Goal: Task Accomplishment & Management: Manage account settings

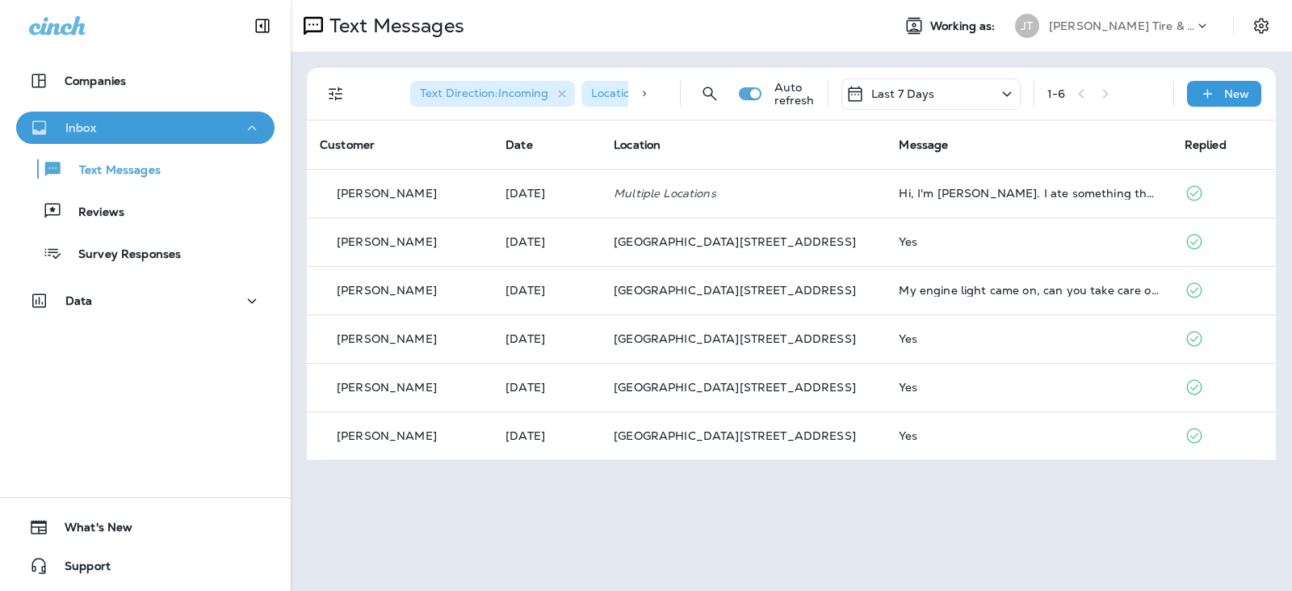
click at [160, 140] on button "Inbox" at bounding box center [145, 127] width 258 height 32
click at [111, 127] on div "Inbox" at bounding box center [145, 128] width 233 height 20
click at [115, 214] on p "Reviews" at bounding box center [93, 212] width 62 height 15
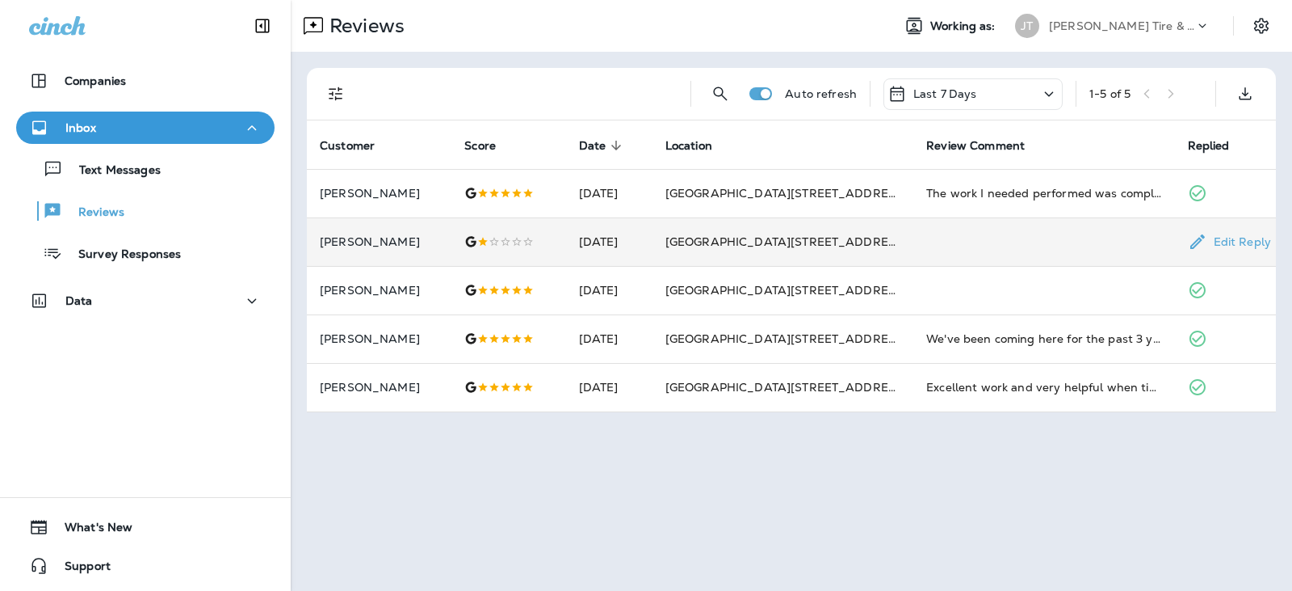
click at [511, 242] on div at bounding box center [508, 241] width 88 height 13
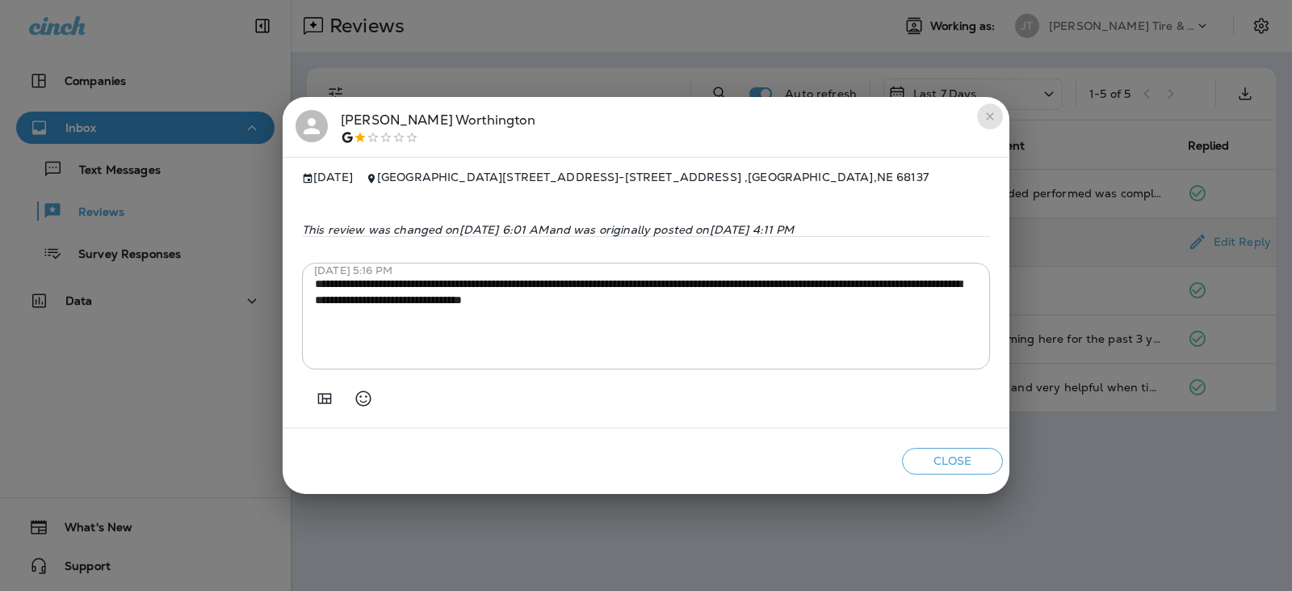
click at [991, 113] on icon "close" at bounding box center [989, 116] width 7 height 7
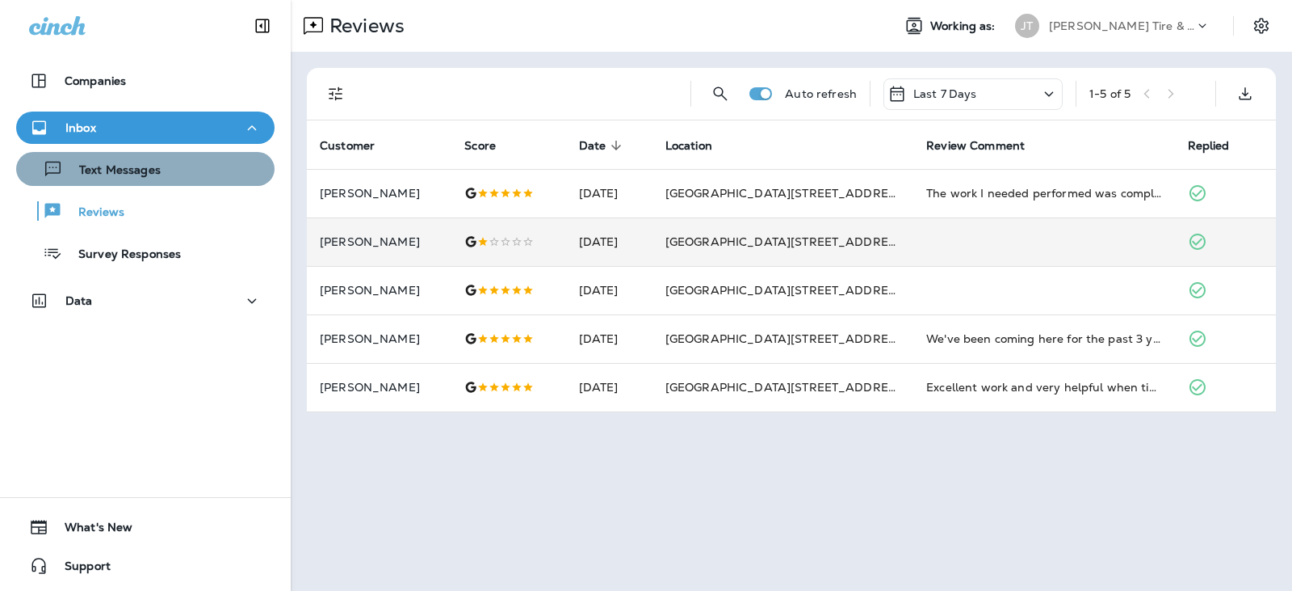
click at [158, 168] on p "Text Messages" at bounding box center [112, 170] width 98 height 15
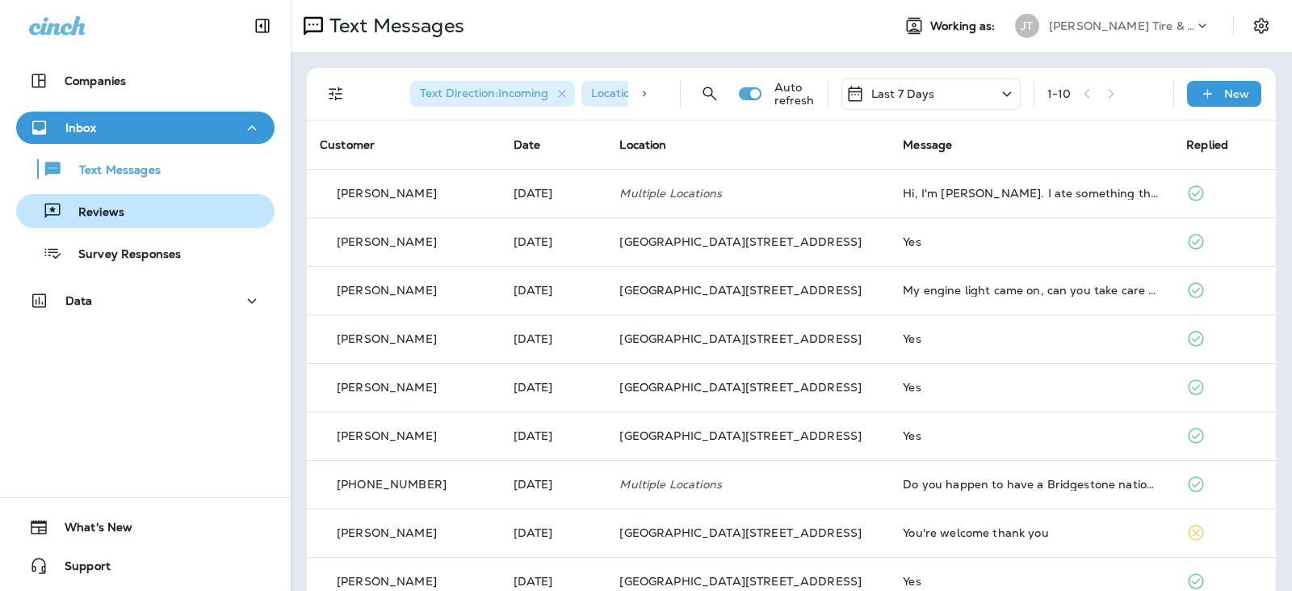
click at [132, 215] on div "Reviews" at bounding box center [146, 211] width 246 height 24
